Goal: Task Accomplishment & Management: Use online tool/utility

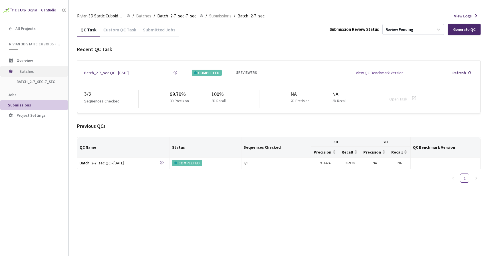
click at [40, 69] on span "Batches" at bounding box center [38, 71] width 39 height 11
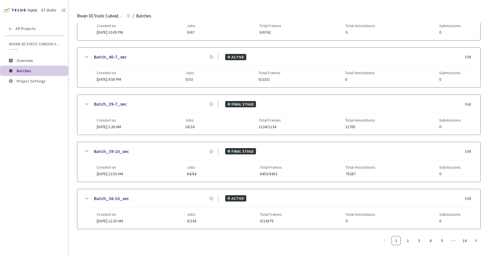
scroll to position [236, 0]
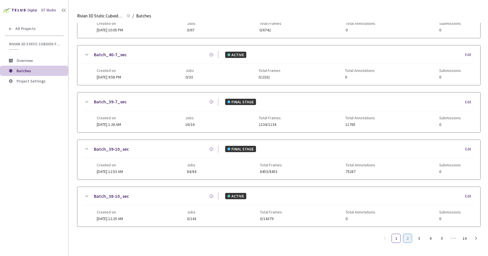
click at [405, 234] on link "2" at bounding box center [407, 238] width 9 height 9
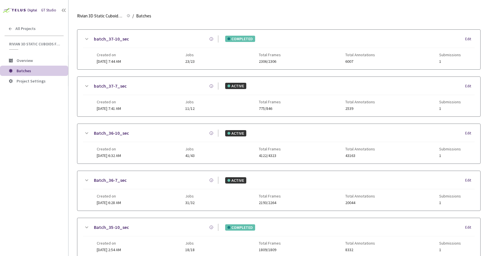
scroll to position [54, 0]
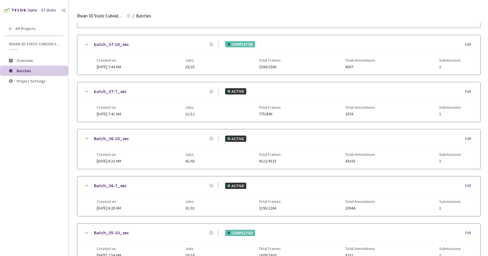
click at [114, 42] on link "batch_37-10_sec" at bounding box center [111, 44] width 35 height 7
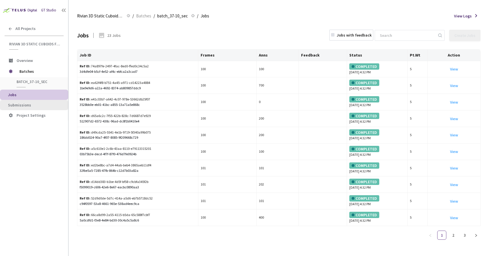
click at [25, 104] on span "Submissions" at bounding box center [19, 104] width 23 height 5
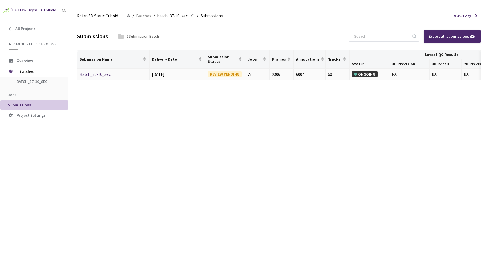
click at [99, 75] on link "Batch_37-10_sec" at bounding box center [95, 74] width 31 height 5
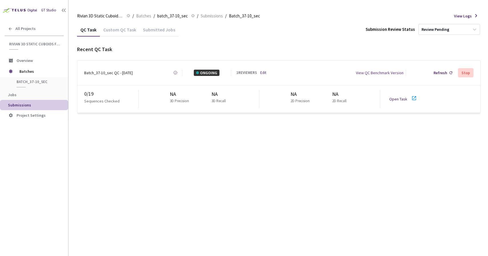
click at [393, 96] on link "Open Task" at bounding box center [398, 98] width 18 height 5
click at [34, 82] on span "batch_37-10_sec" at bounding box center [38, 81] width 42 height 5
click at [27, 74] on span "Batches" at bounding box center [38, 71] width 39 height 11
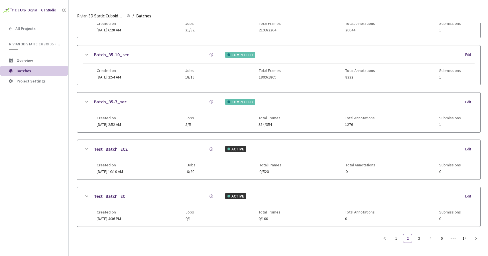
scroll to position [236, 0]
click at [437, 237] on ul "1 2 3 4 5 ••• 14" at bounding box center [430, 238] width 100 height 9
click at [439, 237] on link "5" at bounding box center [441, 238] width 9 height 9
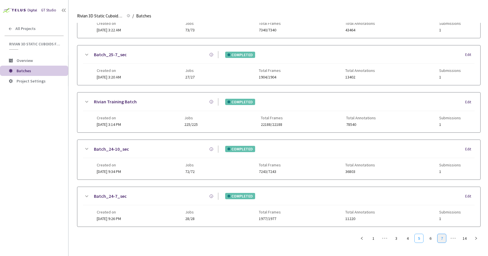
scroll to position [232, 0]
click at [433, 239] on link "6" at bounding box center [430, 238] width 9 height 9
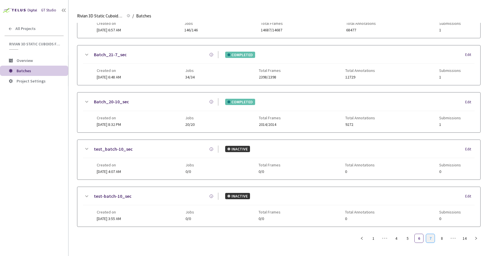
click at [433, 239] on link "7" at bounding box center [430, 238] width 9 height 9
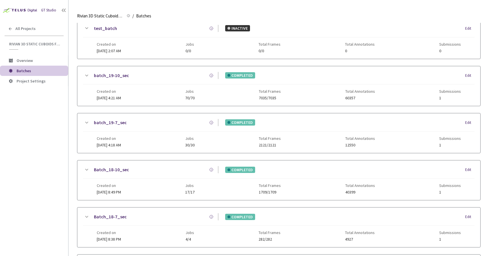
scroll to position [0, 0]
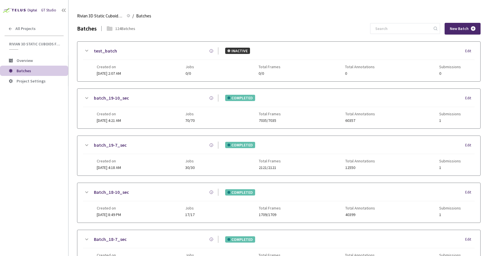
click at [111, 97] on link "batch_19-10_sec" at bounding box center [111, 97] width 35 height 7
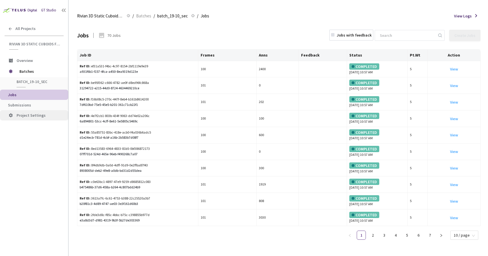
click at [45, 110] on li "Project Settings" at bounding box center [34, 115] width 68 height 10
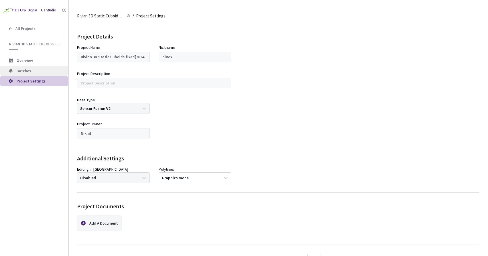
click at [28, 70] on span "Batches" at bounding box center [24, 70] width 15 height 5
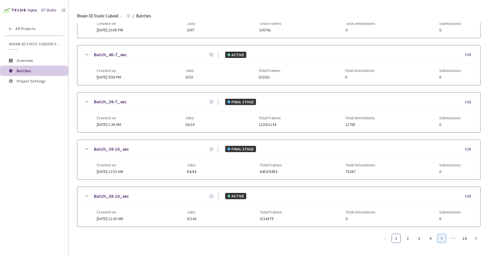
click at [439, 234] on link "5" at bounding box center [441, 238] width 9 height 9
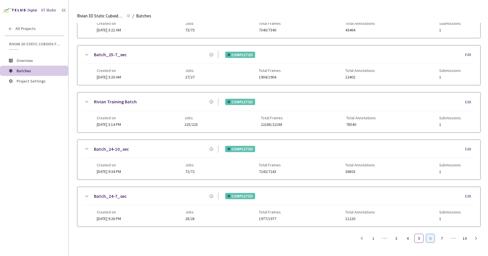
click at [431, 238] on link "6" at bounding box center [430, 238] width 9 height 9
click at [432, 239] on link "7" at bounding box center [430, 238] width 9 height 9
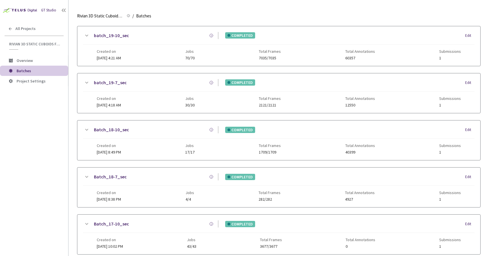
scroll to position [0, 0]
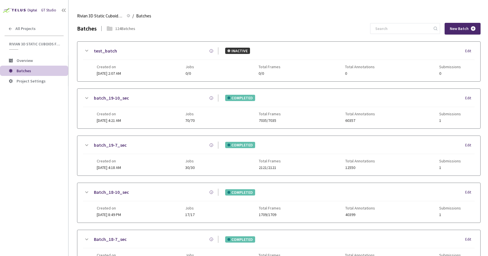
click at [112, 97] on link "batch_19-10_sec" at bounding box center [111, 97] width 35 height 7
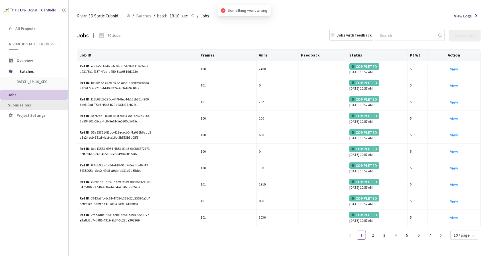
click at [20, 102] on span "Submissions" at bounding box center [19, 104] width 23 height 5
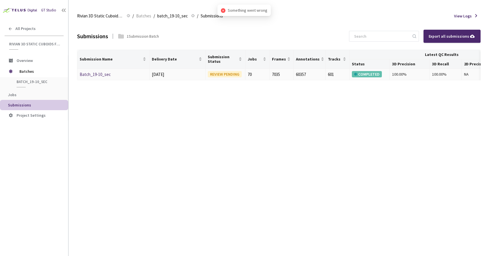
click at [105, 74] on link "Batch_19-10_sec" at bounding box center [95, 74] width 31 height 5
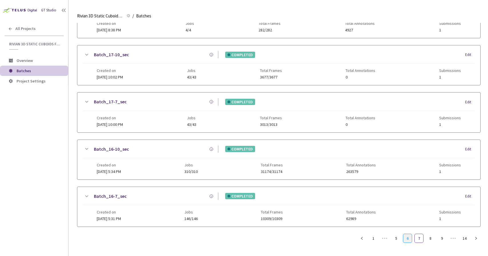
click at [410, 234] on link "6" at bounding box center [407, 238] width 9 height 9
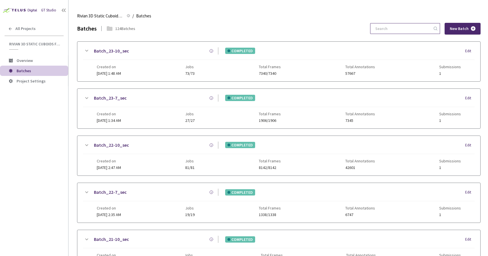
click at [411, 28] on input at bounding box center [402, 28] width 61 height 10
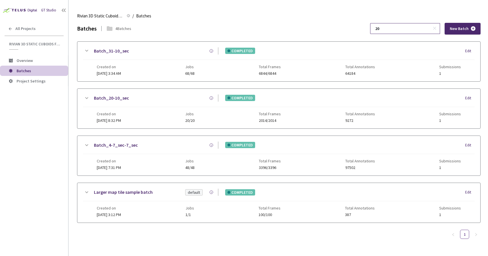
type input "2"
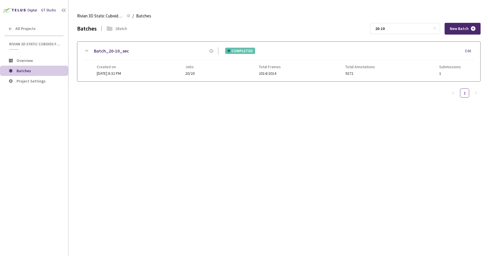
type input "20-10"
click at [110, 52] on link "Batch_20-10_sec" at bounding box center [111, 50] width 35 height 7
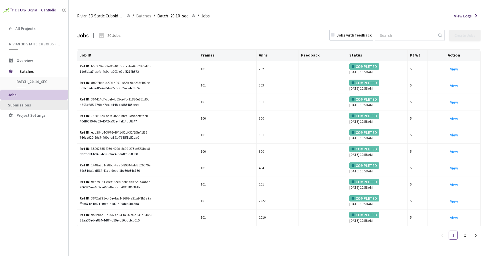
click at [29, 107] on span "Submissions" at bounding box center [19, 104] width 23 height 5
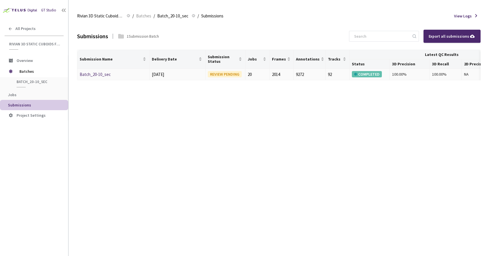
click at [101, 73] on link "Batch_20-10_sec" at bounding box center [95, 74] width 31 height 5
click at [373, 39] on input at bounding box center [381, 36] width 61 height 10
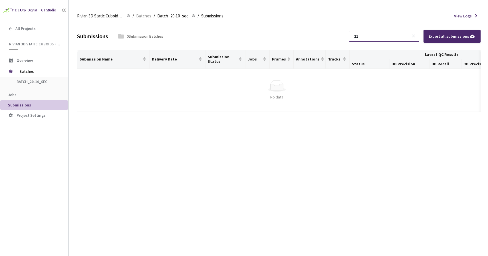
type input "2"
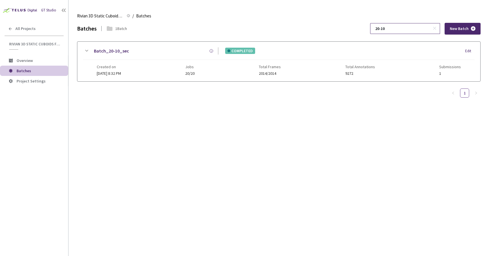
click at [407, 31] on input "20-10" at bounding box center [402, 28] width 61 height 10
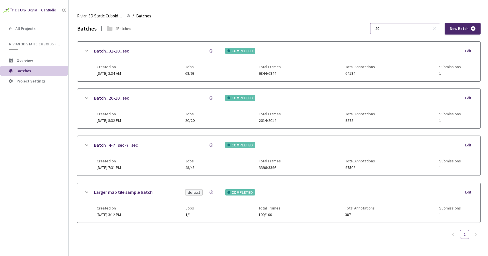
type input "2"
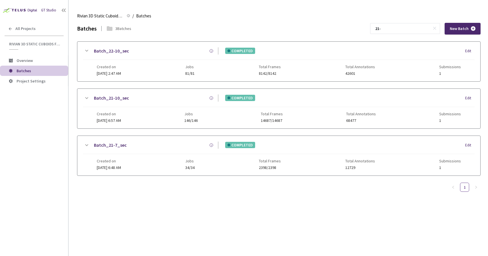
type input "21-"
click at [119, 143] on link "Batch_21-7_sec" at bounding box center [110, 145] width 33 height 7
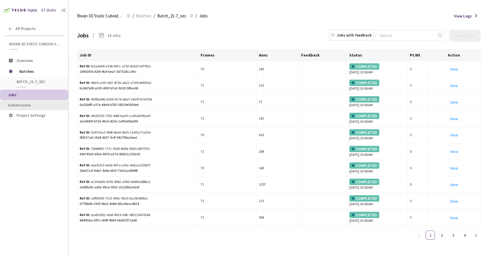
click at [44, 101] on li "Submissions" at bounding box center [34, 105] width 68 height 10
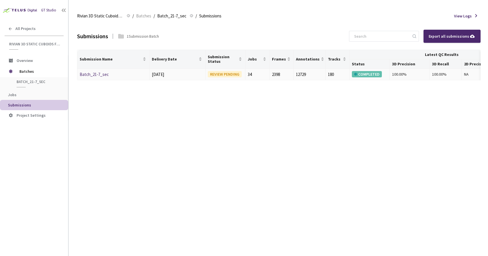
click at [94, 74] on link "Batch_21-7_sec" at bounding box center [94, 74] width 29 height 5
